Goal: Task Accomplishment & Management: Use online tool/utility

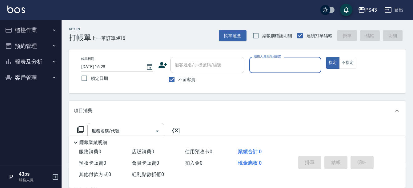
scroll to position [31, 0]
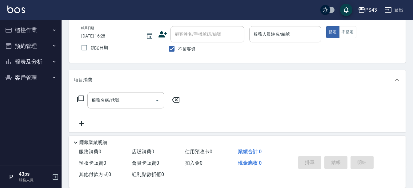
click at [308, 30] on input "服務人員姓名/編號" at bounding box center [285, 34] width 66 height 11
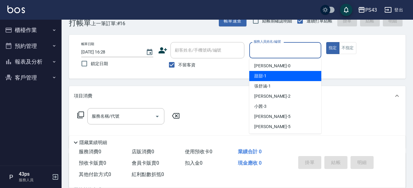
scroll to position [0, 0]
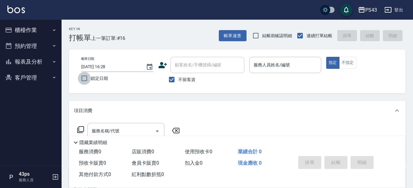
click at [86, 84] on input "鎖定日期" at bounding box center [84, 78] width 13 height 13
click at [85, 81] on input "鎖定日期" at bounding box center [84, 78] width 13 height 13
checkbox input "false"
type input "[DATE] 19:22"
click at [85, 81] on input "鎖定日期" at bounding box center [84, 78] width 13 height 13
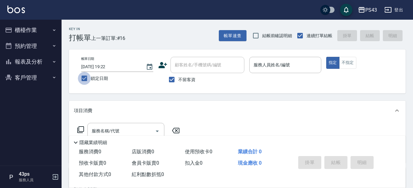
click at [85, 81] on input "鎖定日期" at bounding box center [84, 78] width 13 height 13
checkbox input "false"
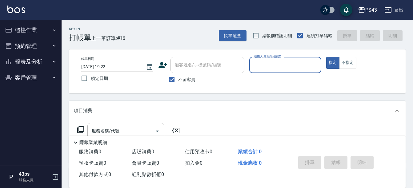
click at [269, 61] on input "服務人員姓名/編號" at bounding box center [285, 65] width 66 height 11
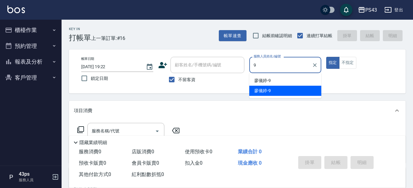
type input "[PERSON_NAME]-9"
type button "true"
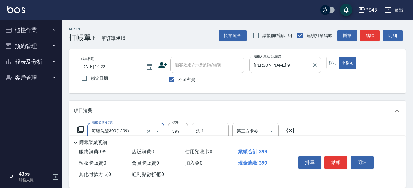
type input "海鹽洗髮399(1399)"
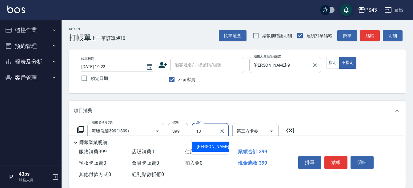
type input "[PERSON_NAME]13"
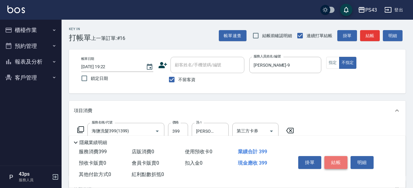
click at [337, 162] on button "結帳" at bounding box center [335, 162] width 23 height 13
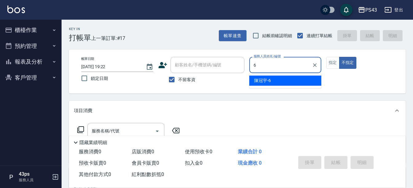
type input "陳冠宇-6"
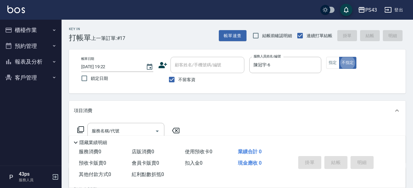
type button "false"
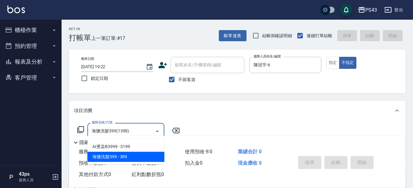
type input "海鹽洗髮399(1399)"
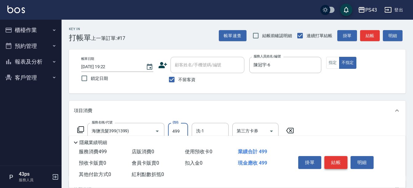
type input "499"
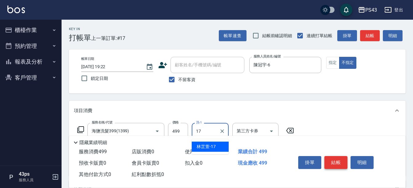
type input "林芷萱-17"
click at [342, 159] on button "結帳" at bounding box center [335, 162] width 23 height 13
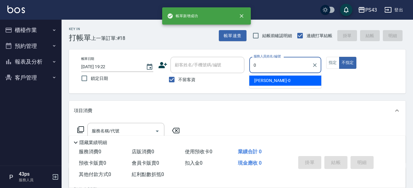
type input "[PERSON_NAME]-0"
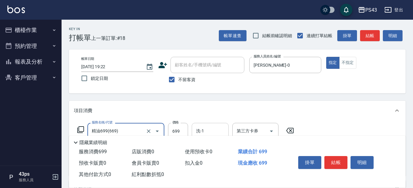
click at [226, 129] on div "洗-1" at bounding box center [210, 131] width 37 height 16
type input "精油699(669)"
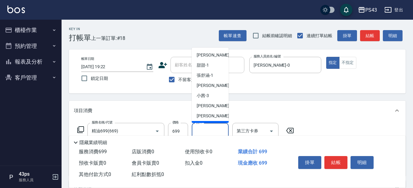
click at [216, 128] on input "洗-1" at bounding box center [209, 131] width 31 height 11
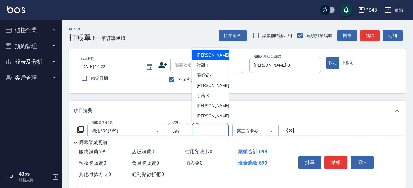
click at [216, 128] on input "洗-1" at bounding box center [209, 131] width 31 height 11
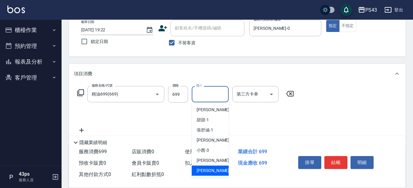
scroll to position [92, 0]
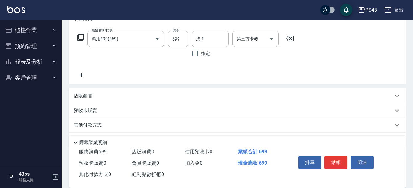
click at [267, 83] on div "服務名稱/代號 精油699(669) 服務名稱/代號 價格 699 價格 洗-1 洗-1 指定 第三方卡券 第三方卡券" at bounding box center [237, 55] width 336 height 55
click at [80, 76] on icon at bounding box center [81, 74] width 15 height 7
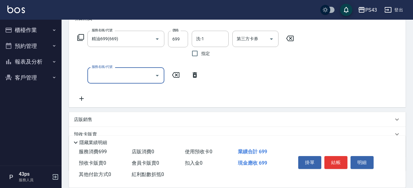
type input "2"
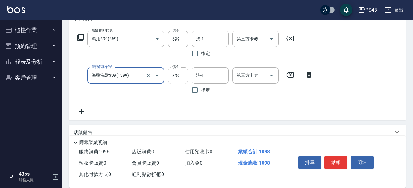
type input "0"
type input "AI燙染B3999(012)"
click at [392, 73] on icon at bounding box center [390, 75] width 4 height 6
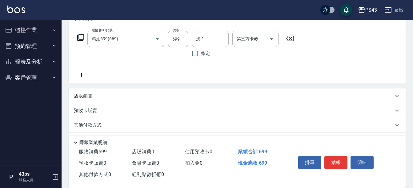
click at [84, 76] on icon at bounding box center [81, 74] width 15 height 7
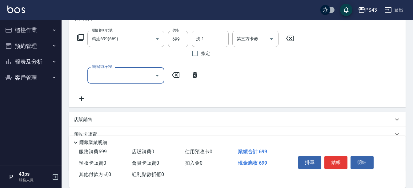
type input "6"
type input "海鹽洗髮399(1399)"
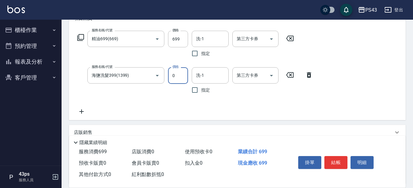
type input "0"
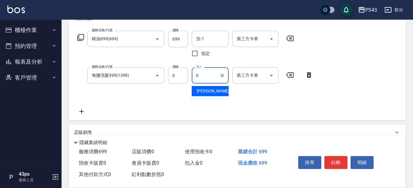
type input "[PERSON_NAME]-0"
click at [79, 114] on icon at bounding box center [81, 111] width 15 height 7
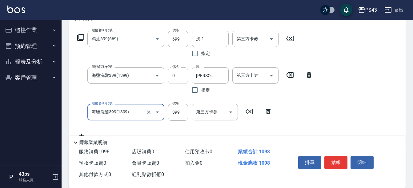
type input "海鹽洗髮399(1399)"
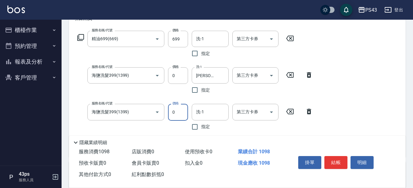
type input "0"
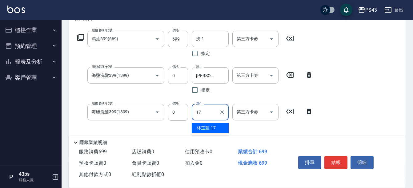
type input "林芷萱-17"
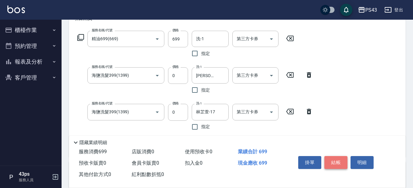
click at [330, 161] on button "結帳" at bounding box center [335, 162] width 23 height 13
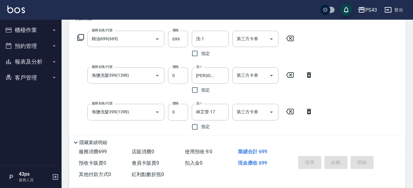
type input "[DATE] 19:23"
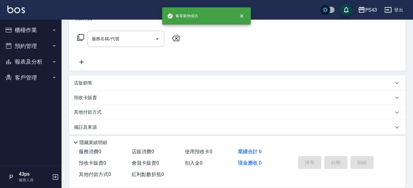
scroll to position [0, 0]
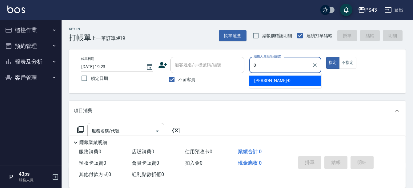
type input "[PERSON_NAME]-0"
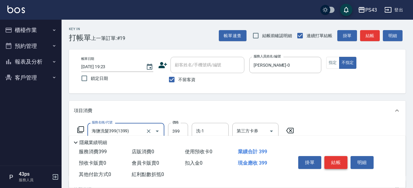
type input "海鹽洗髮399(1399)"
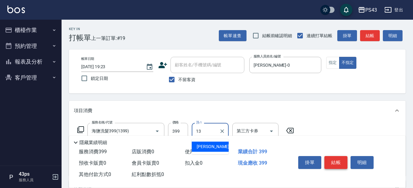
type input "[PERSON_NAME]13"
click at [330, 161] on button "結帳" at bounding box center [335, 162] width 23 height 13
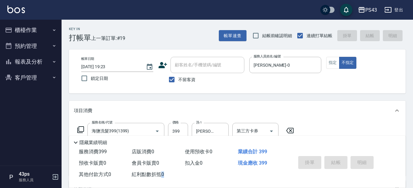
click at [330, 161] on div "掛單 結帳 明細" at bounding box center [336, 163] width 80 height 19
type input "[DATE] 19:24"
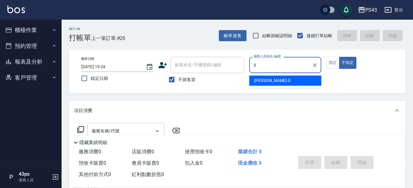
type input "[PERSON_NAME]-0"
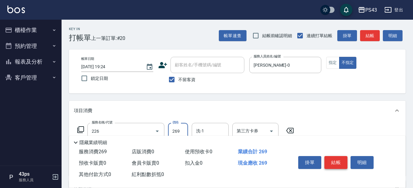
type input "洗剪269(226)"
type input "250"
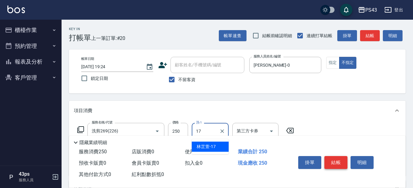
type input "林芷萱-17"
click at [333, 161] on button "結帳" at bounding box center [335, 162] width 23 height 13
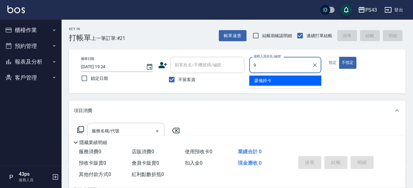
type input "[PERSON_NAME]-9"
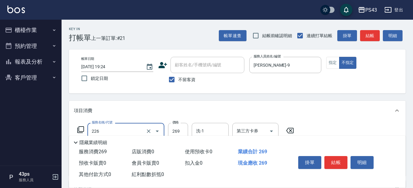
type input "洗剪269(226)"
type input "250"
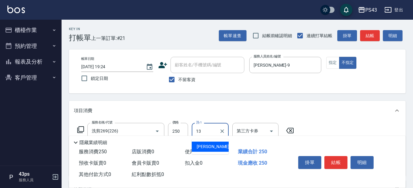
type input "133"
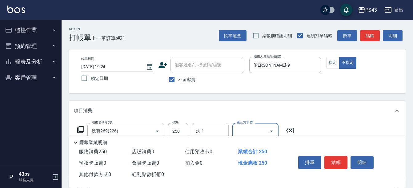
click at [218, 129] on input "洗-1" at bounding box center [209, 131] width 31 height 11
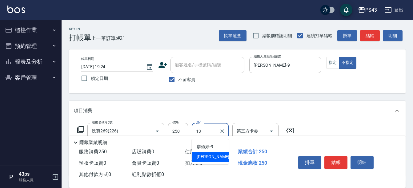
type input "[PERSON_NAME]13"
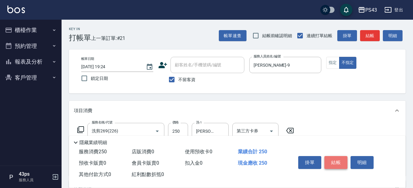
click at [342, 164] on button "結帳" at bounding box center [335, 162] width 23 height 13
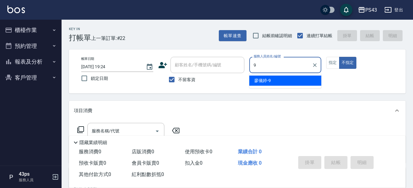
type input "[PERSON_NAME]-9"
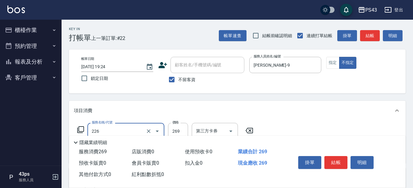
type input "洗剪269(226)"
type input "250"
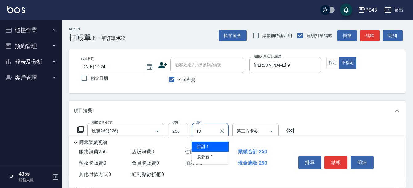
type input "[PERSON_NAME]13"
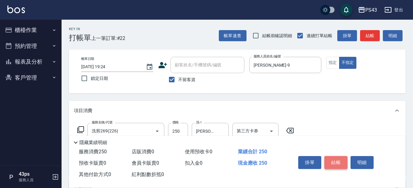
click at [342, 164] on button "結帳" at bounding box center [335, 162] width 23 height 13
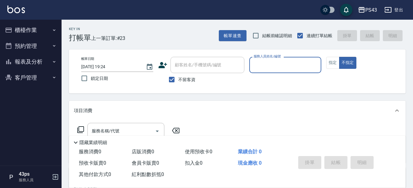
type input "9"
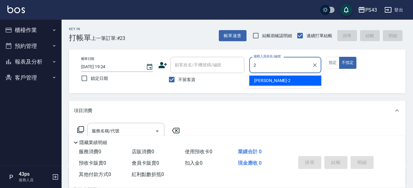
type input "安肯-2"
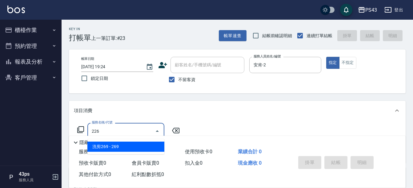
type input "洗剪269(226)"
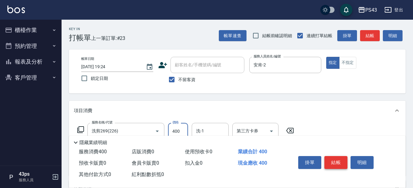
type input "400"
click at [339, 161] on button "結帳" at bounding box center [335, 162] width 23 height 13
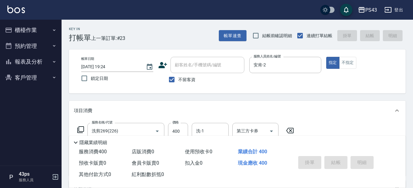
type input "[DATE] 19:25"
